Goal: Navigation & Orientation: Find specific page/section

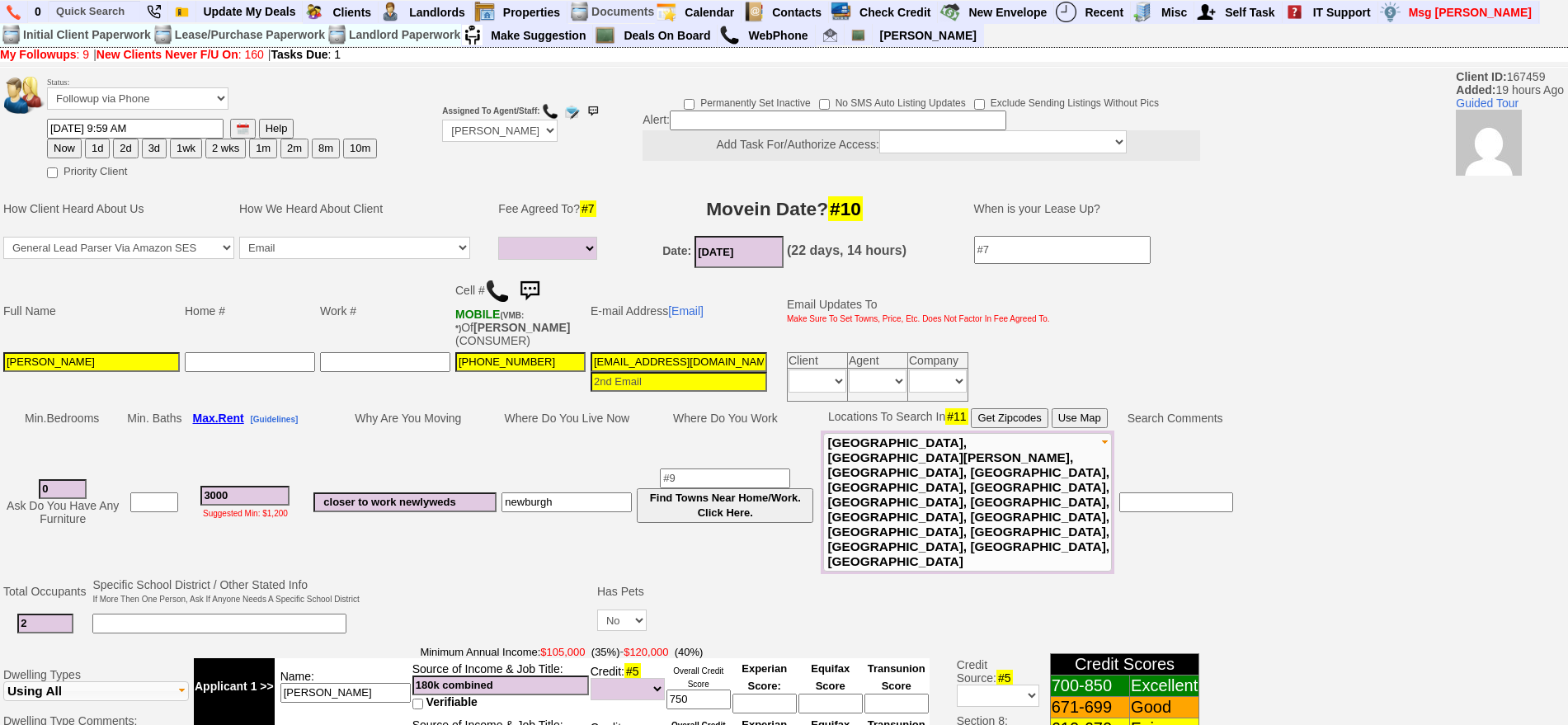
select select
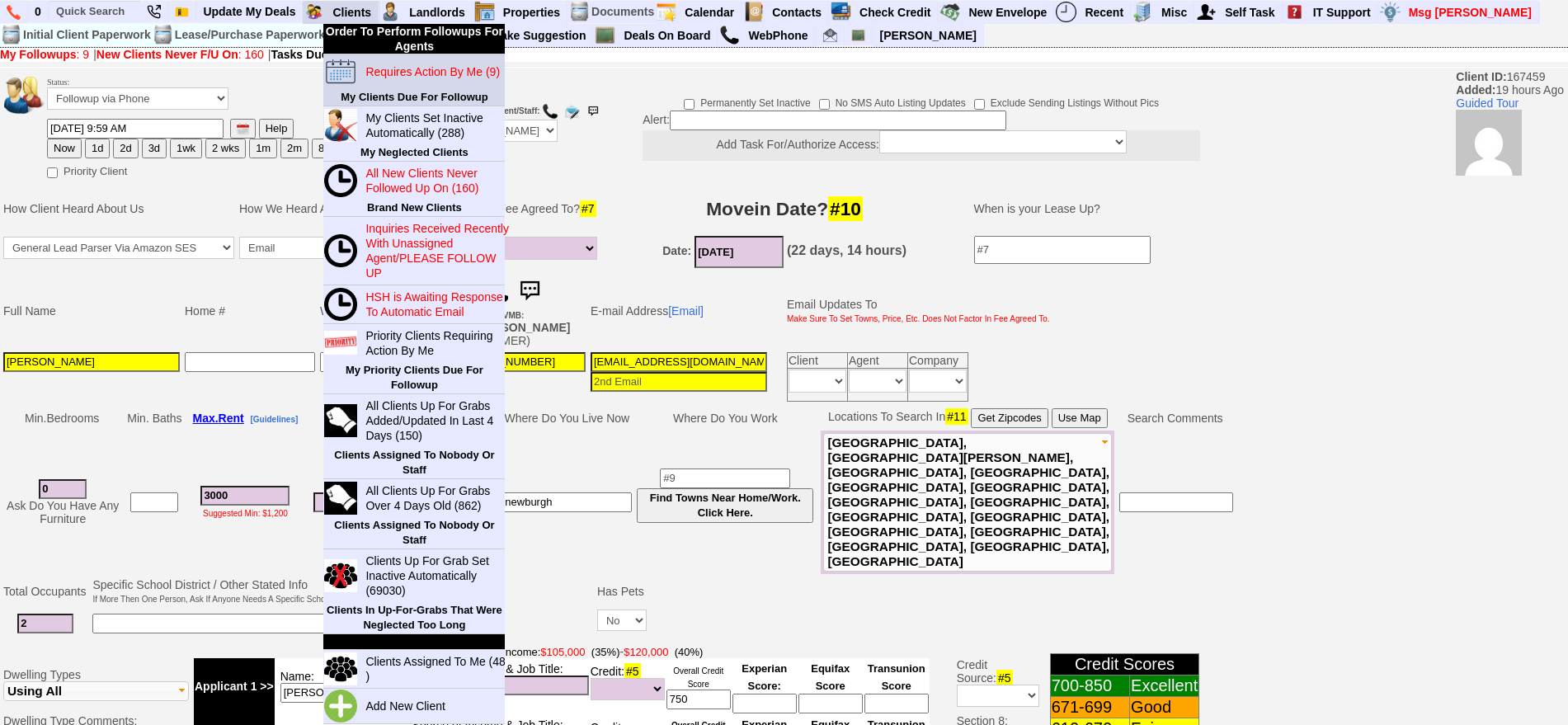
click at [410, 82] on td "Requires Action By Me (9)" at bounding box center [430, 72] width 147 height 35
click at [410, 66] on blink "Requires Action By Me (9)" at bounding box center [433, 72] width 135 height 14
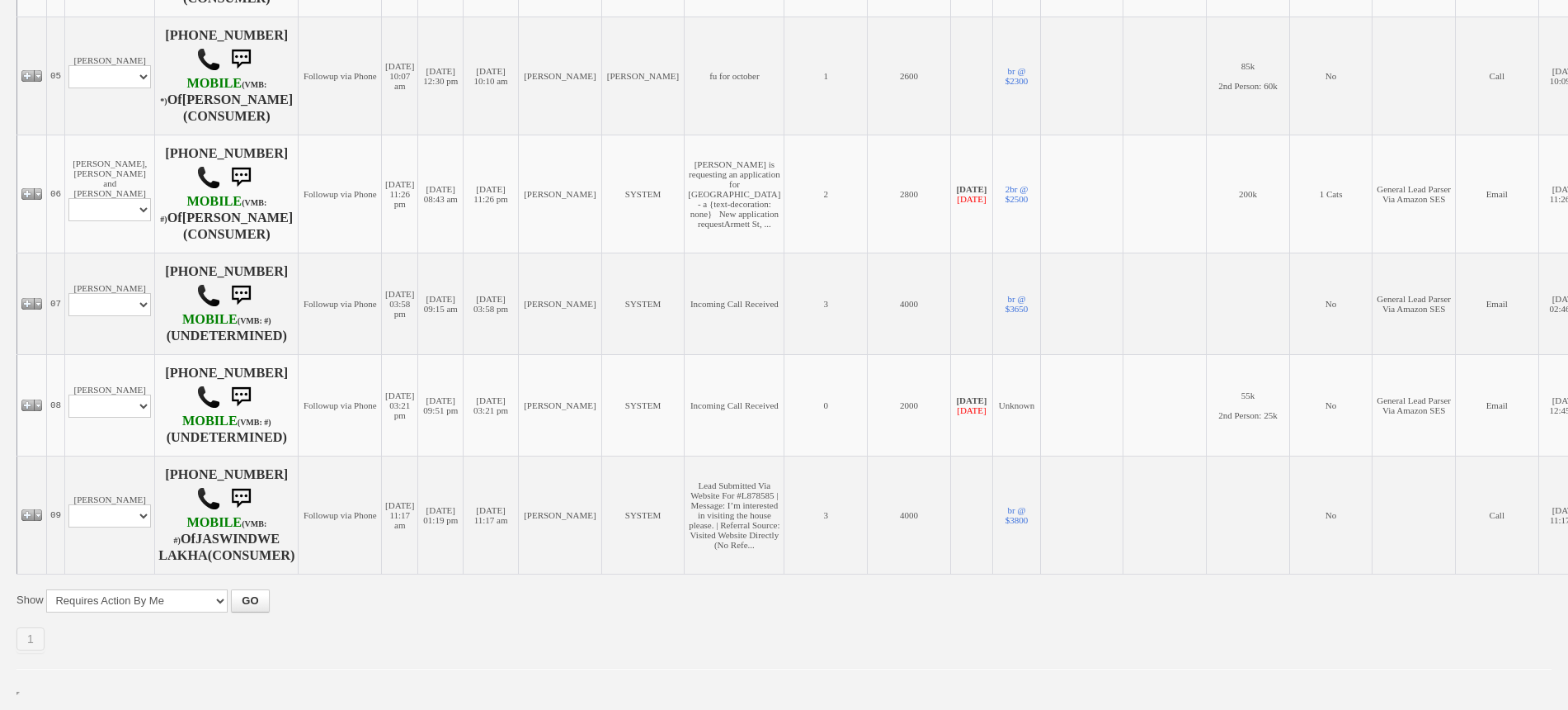
scroll to position [914, 0]
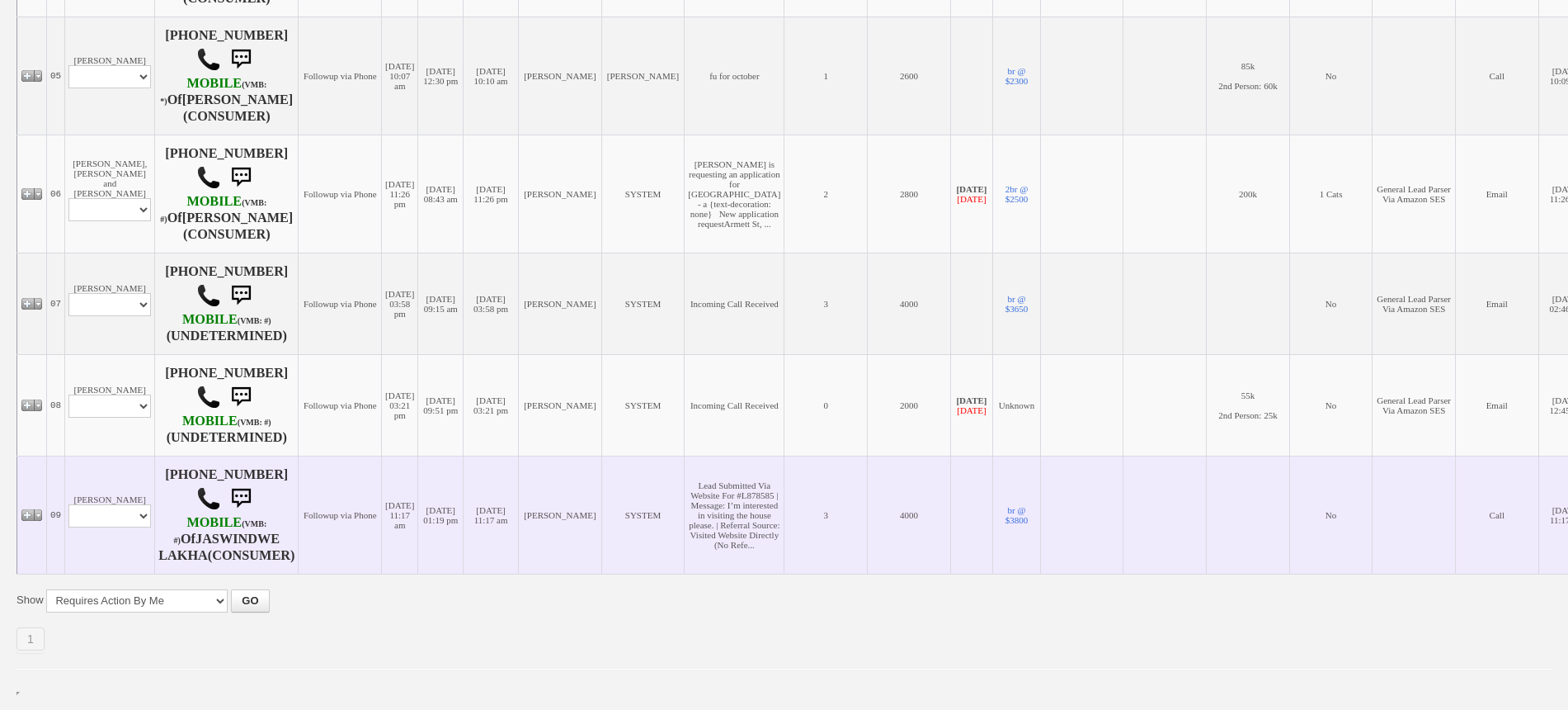
click at [128, 455] on td "[PERSON_NAME] Profile Edit Print Email Externally (Will Not Be Tracked In CRM) …" at bounding box center [110, 514] width 90 height 118
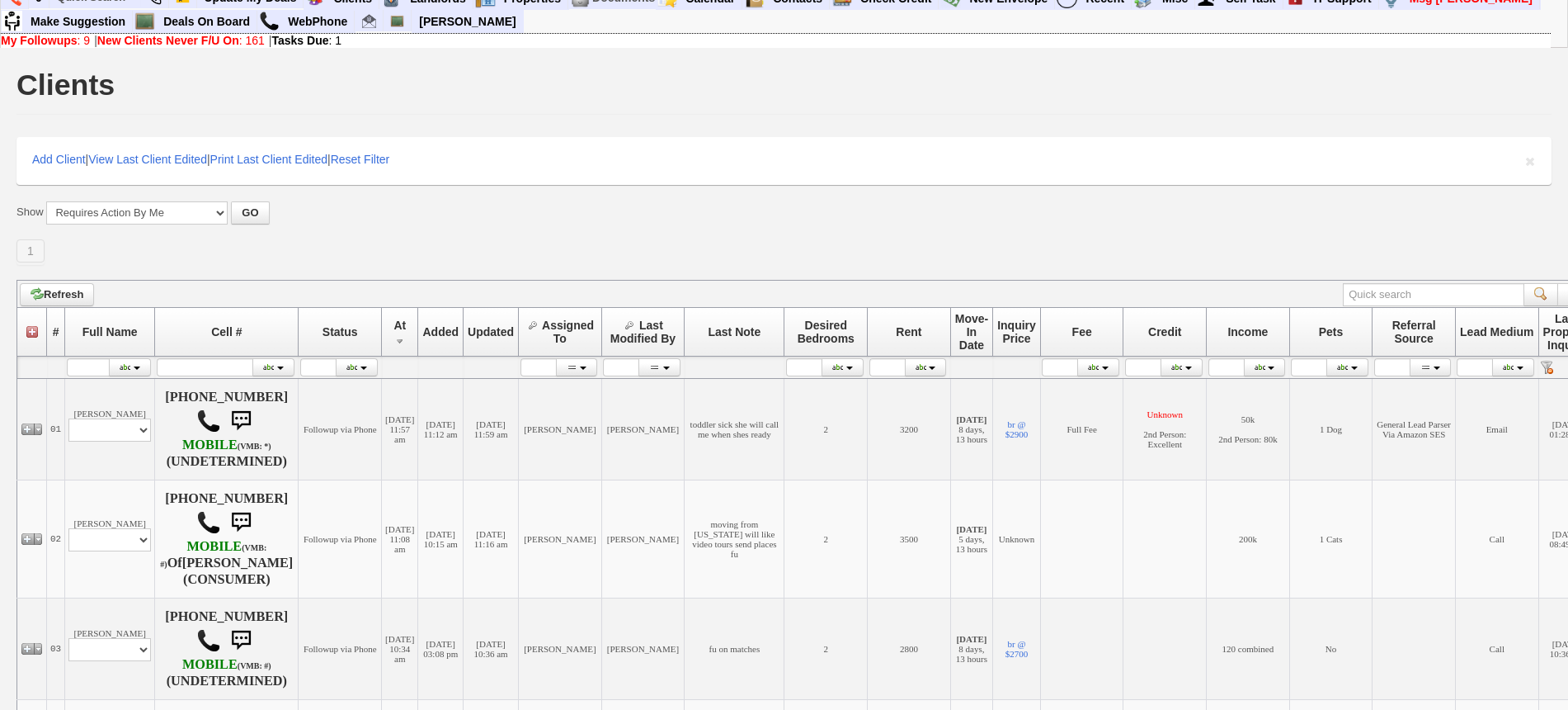
scroll to position [0, 0]
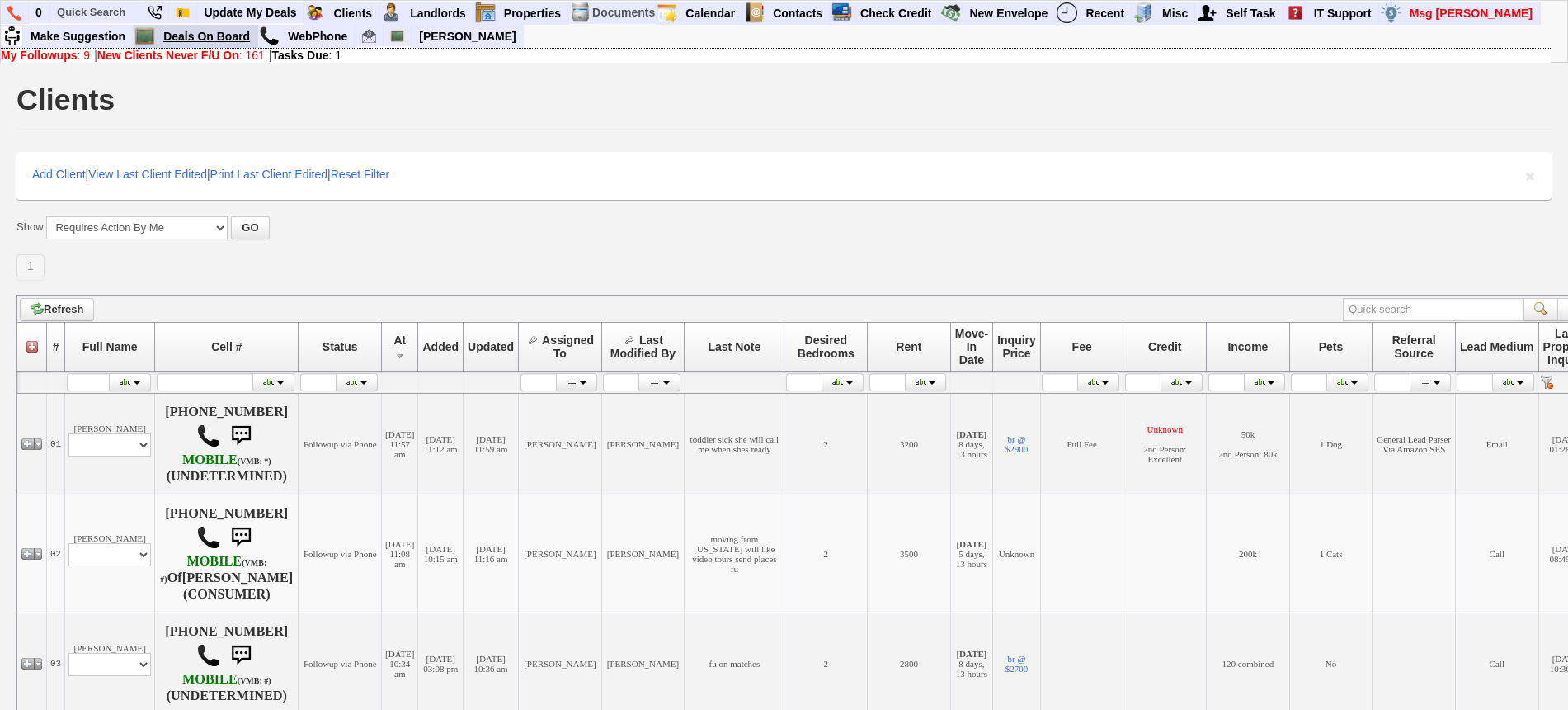
click at [202, 43] on link "Deals On Board" at bounding box center [207, 36] width 101 height 22
